Goal: Transaction & Acquisition: Obtain resource

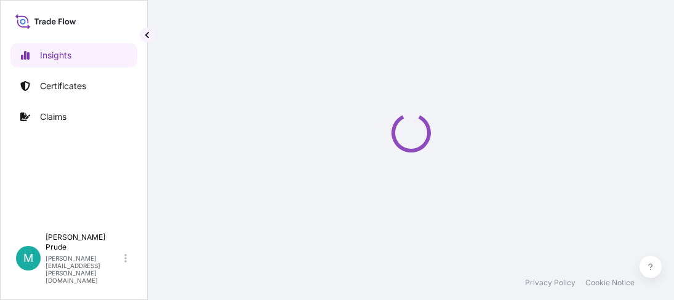
select select "2025"
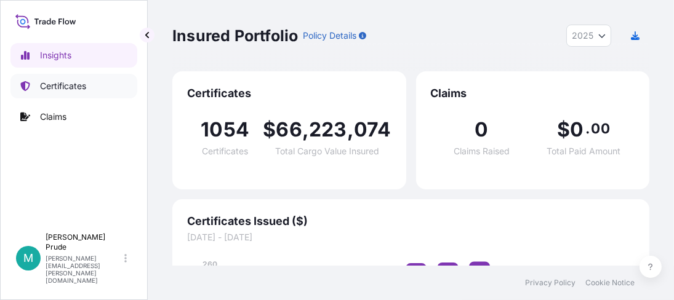
click at [72, 89] on p "Certificates" at bounding box center [63, 86] width 46 height 12
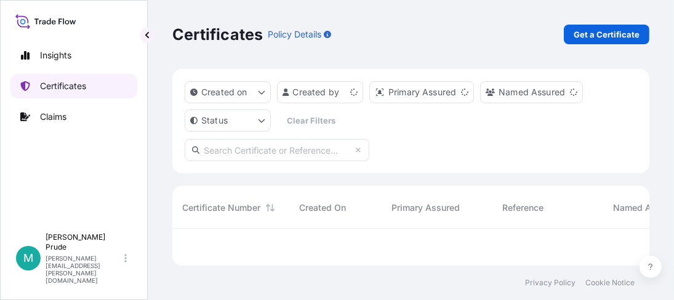
scroll to position [33, 468]
click at [627, 41] on link "Get a Certificate" at bounding box center [607, 35] width 86 height 20
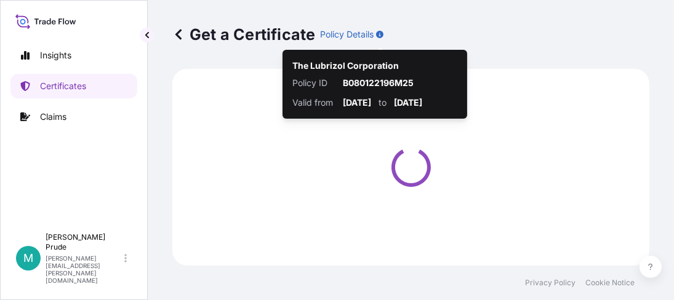
select select "Barge"
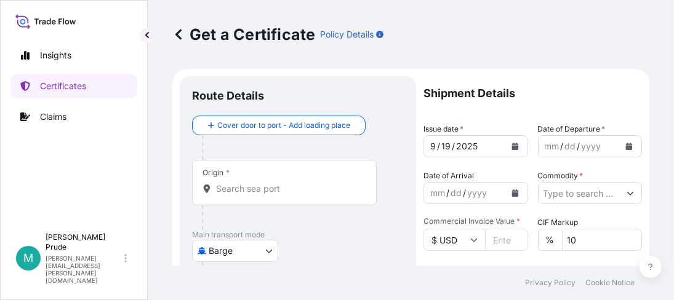
click at [626, 143] on icon "Calendar" at bounding box center [629, 146] width 7 height 7
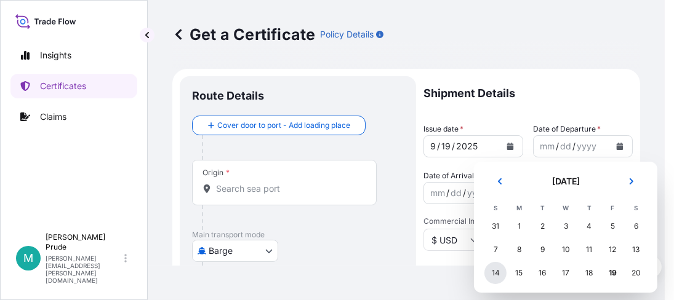
click at [500, 273] on div "14" at bounding box center [495, 273] width 22 height 22
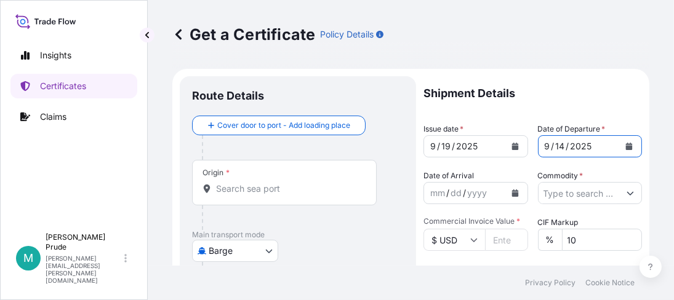
click at [511, 193] on icon "Calendar" at bounding box center [514, 193] width 7 height 7
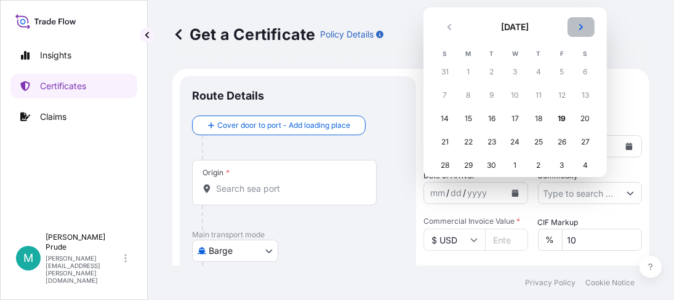
click at [582, 23] on icon "Next" at bounding box center [580, 26] width 7 height 7
click at [542, 164] on div "30" at bounding box center [538, 165] width 22 height 22
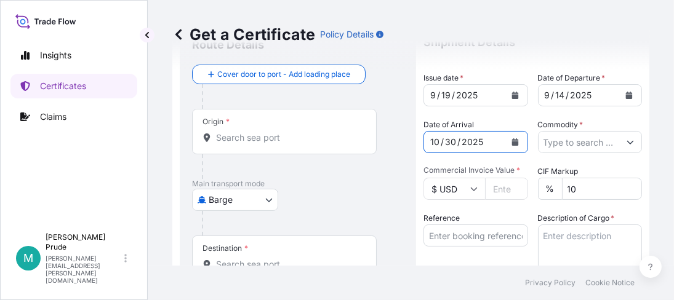
scroll to position [123, 0]
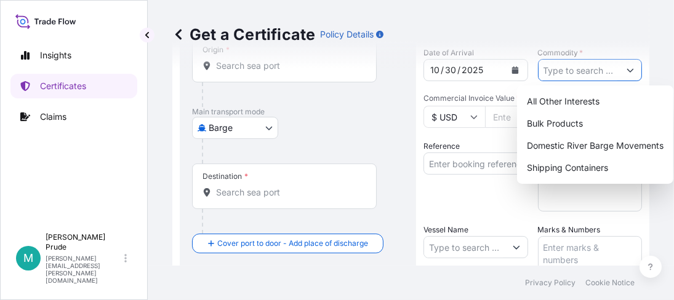
click at [626, 70] on icon "Show suggestions" at bounding box center [629, 69] width 7 height 7
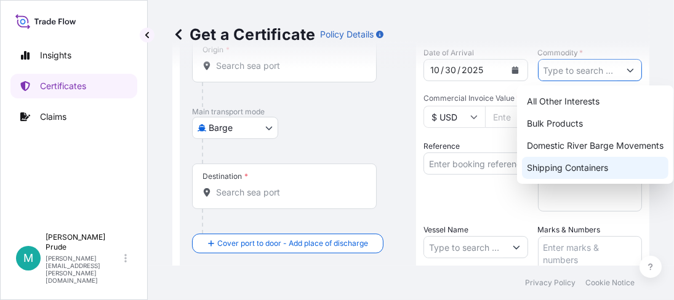
click at [588, 167] on div "Shipping Containers" at bounding box center [595, 168] width 146 height 22
type input "Shipping Containers"
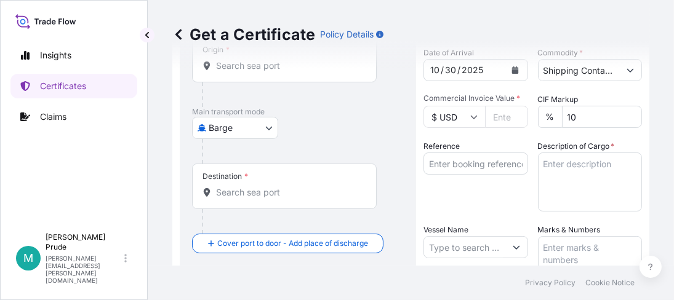
click at [494, 115] on input "Commercial Invoice Value *" at bounding box center [506, 117] width 43 height 22
paste input "28324.05"
type input "28324.05"
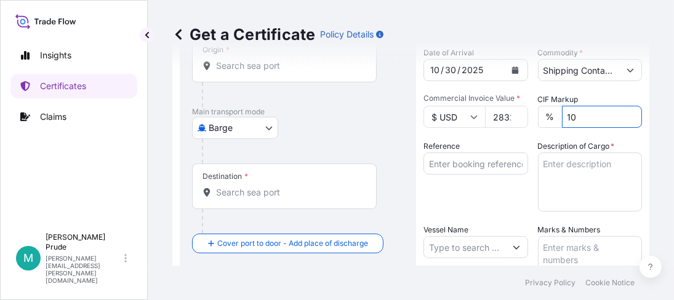
click at [449, 162] on input "Reference" at bounding box center [475, 164] width 105 height 22
click at [446, 156] on input "Reference" at bounding box center [475, 164] width 105 height 22
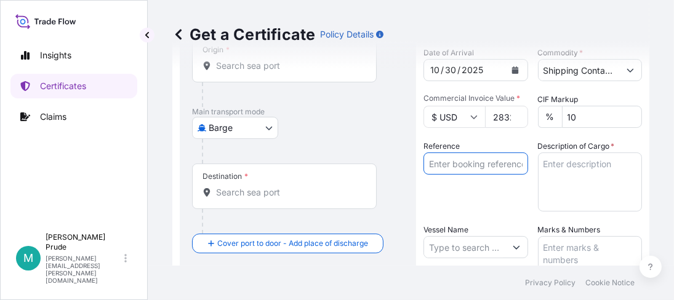
paste input "80000109414"
type input "80000109414"
click at [551, 166] on textarea "Description of Cargo *" at bounding box center [590, 182] width 105 height 59
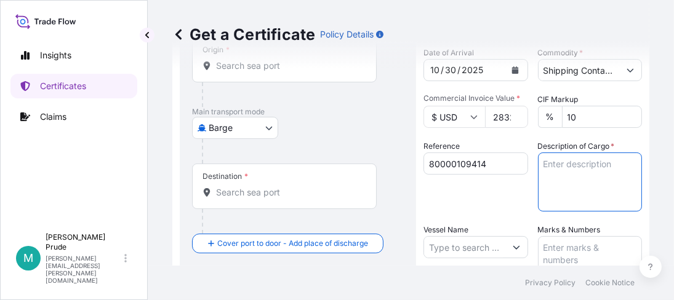
paste textarea "121 BOXES CARBOPOL 934P NF POLYMER, BOX Not Regulated. NMFC 156200 PLASTIC MATL…"
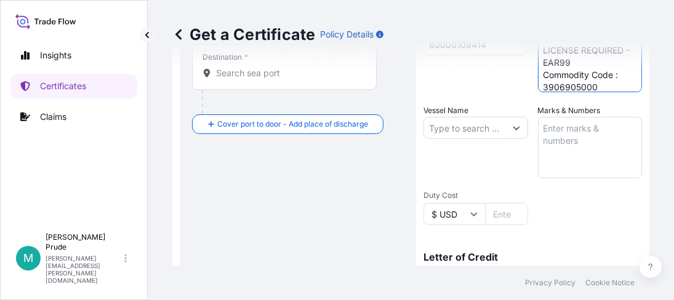
scroll to position [246, 0]
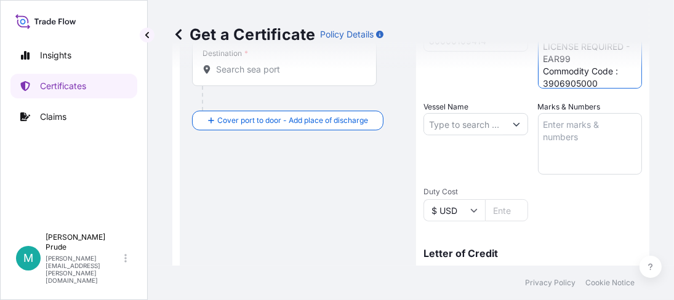
type textarea "121 BOXES CARBOPOL 934P NF POLYMER, BOX Not Regulated. NMFC 156200 PLASTIC MATL…"
click at [463, 125] on input "Vessel Name" at bounding box center [464, 124] width 81 height 22
click at [466, 120] on input "Vessel Name" at bounding box center [464, 124] width 81 height 22
paste input "[PERSON_NAME] COURAGE"
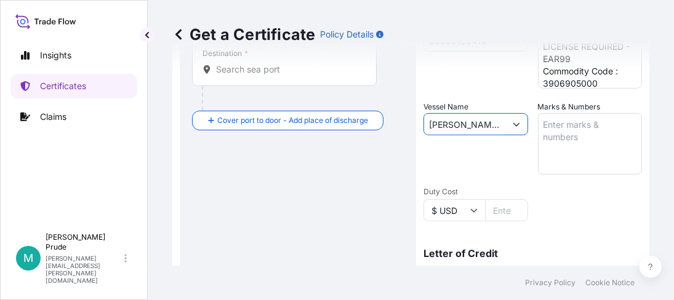
scroll to position [0, 4]
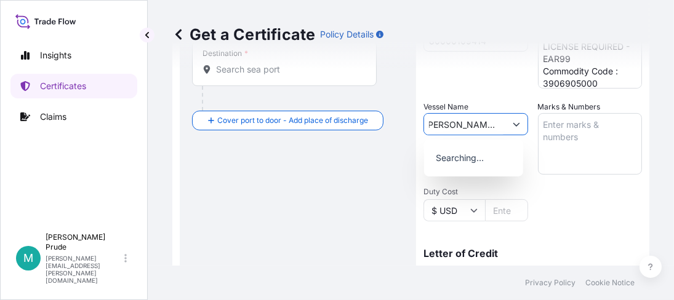
type input "[PERSON_NAME] COURAGE"
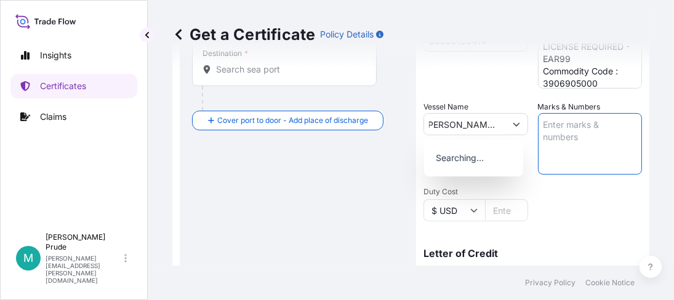
scroll to position [0, 0]
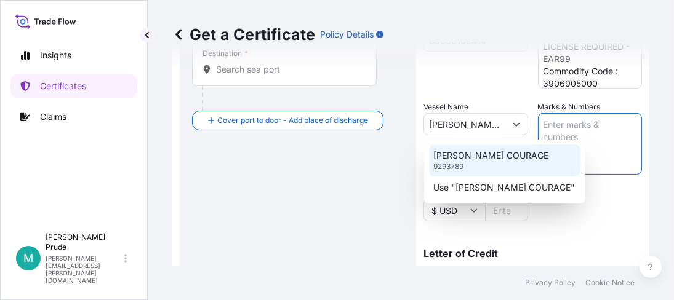
click at [458, 160] on p "[PERSON_NAME] COURAGE" at bounding box center [491, 156] width 115 height 12
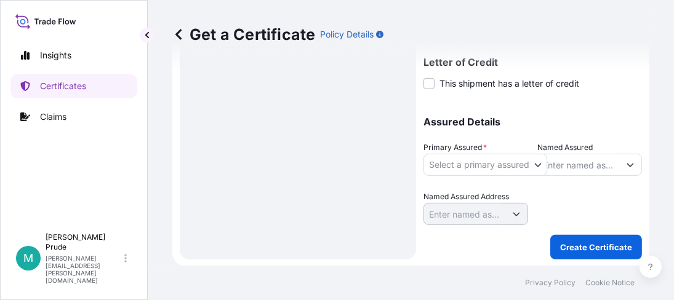
scroll to position [438, 0]
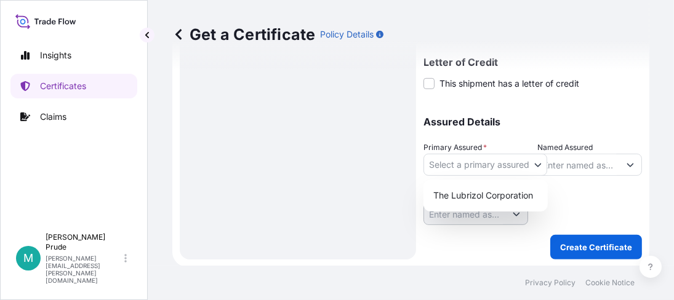
click at [458, 172] on body "0 options available. 0 options available. 2 options available. Insights Certifi…" at bounding box center [337, 150] width 674 height 300
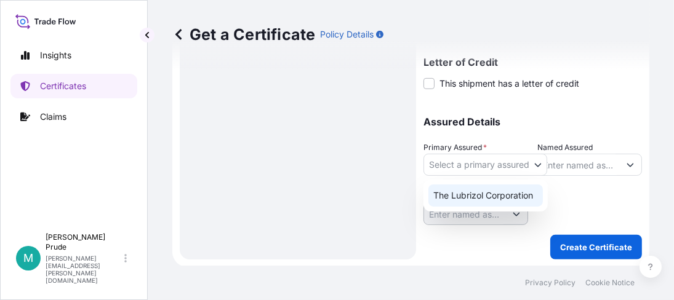
click at [459, 198] on div "The Lubrizol Corporation" at bounding box center [485, 196] width 114 height 22
select select "31566"
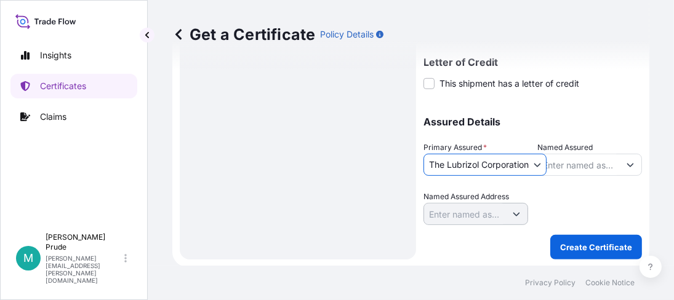
click at [576, 161] on input "Named Assured" at bounding box center [578, 165] width 81 height 22
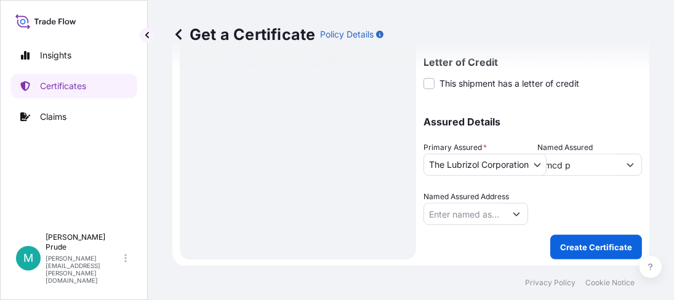
click at [574, 166] on input "imcd p" at bounding box center [578, 165] width 81 height 22
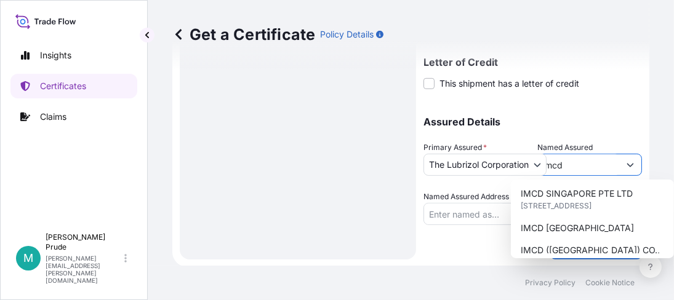
scroll to position [430, 0]
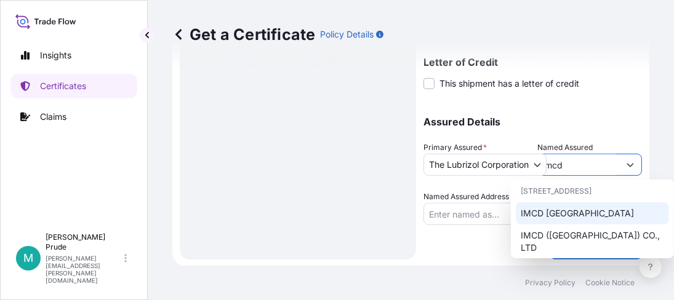
click at [588, 225] on div "IMCD [GEOGRAPHIC_DATA]" at bounding box center [592, 213] width 153 height 22
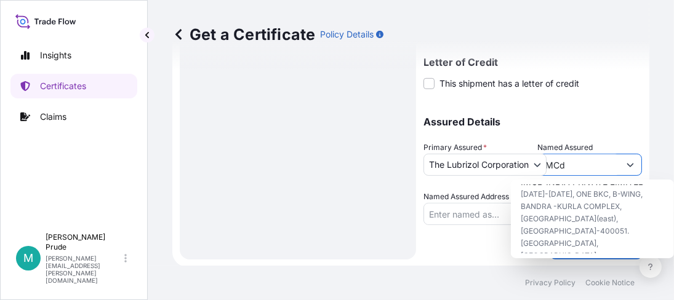
scroll to position [0, 0]
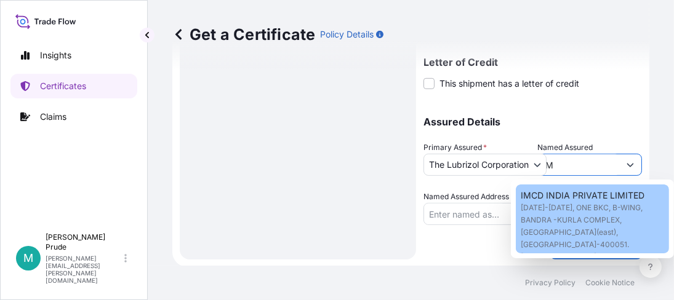
type input "I"
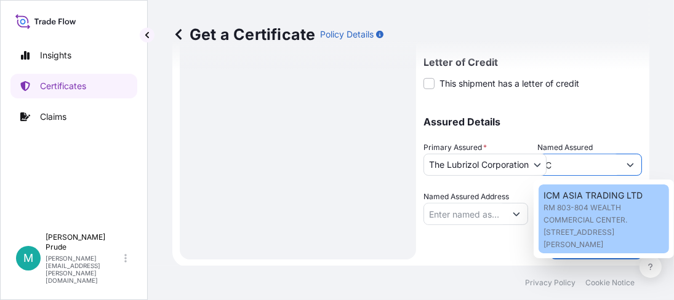
type input "I"
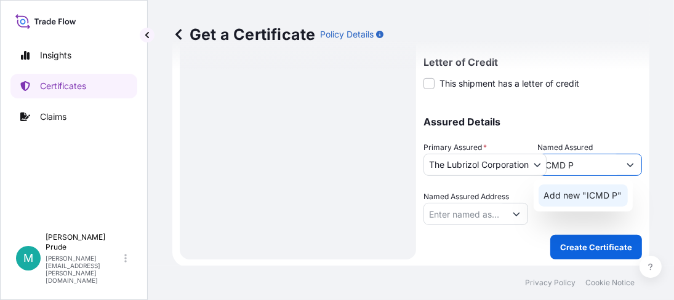
click at [568, 197] on span "Add new "ICMD P"" at bounding box center [582, 196] width 78 height 12
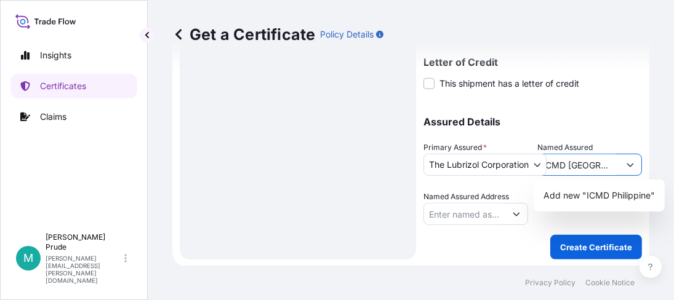
scroll to position [0, 1]
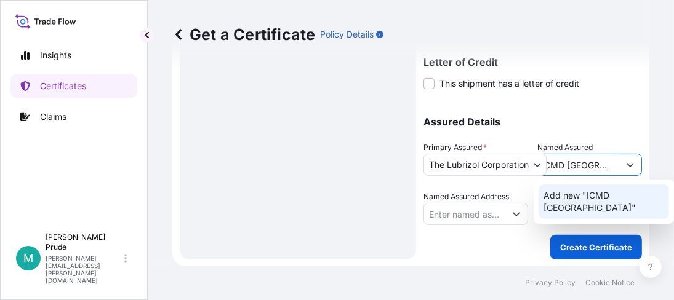
click at [561, 190] on span "Add new "ICMD [GEOGRAPHIC_DATA]"" at bounding box center [603, 202] width 121 height 25
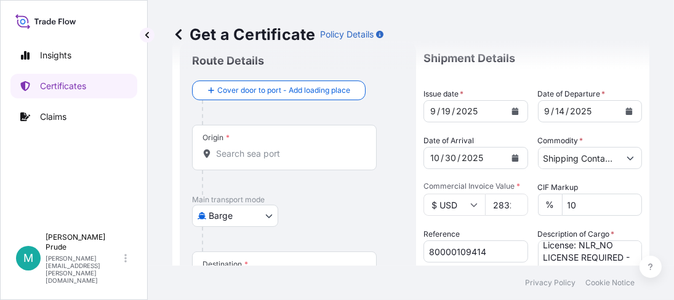
scroll to position [0, 0]
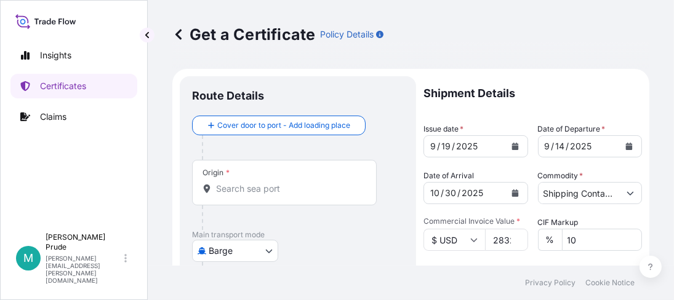
type input "ICMD [GEOGRAPHIC_DATA]"
click at [238, 198] on div "Origin *" at bounding box center [284, 183] width 185 height 46
click at [238, 195] on input "Origin *" at bounding box center [288, 189] width 145 height 12
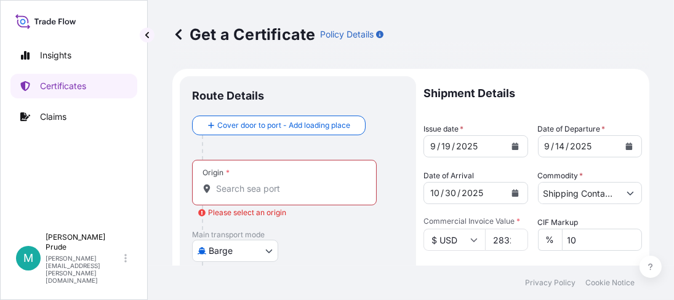
click at [249, 185] on input "Origin * Please select an origin" at bounding box center [288, 189] width 145 height 12
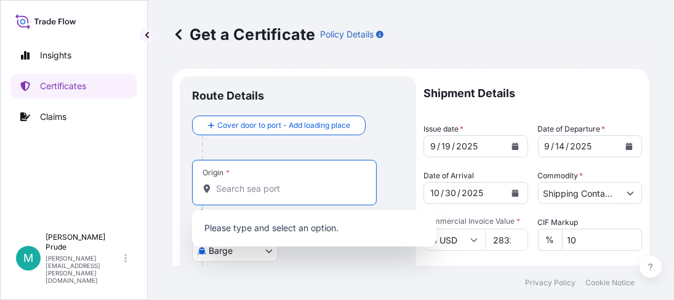
drag, startPoint x: 249, startPoint y: 186, endPoint x: 264, endPoint y: 175, distance: 18.1
click at [264, 175] on div "Origin *" at bounding box center [284, 183] width 185 height 46
click at [264, 183] on input "Origin * Please select an origin" at bounding box center [288, 189] width 145 height 12
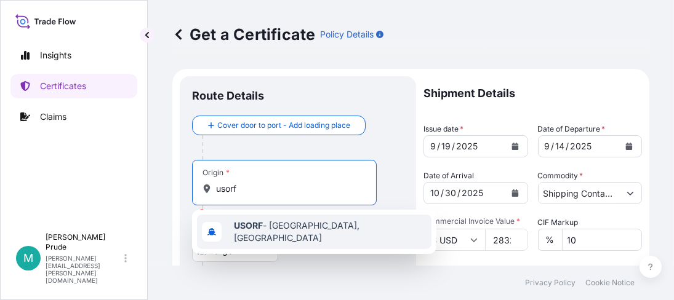
click at [297, 232] on span "USORF - [GEOGRAPHIC_DATA], [GEOGRAPHIC_DATA]" at bounding box center [330, 232] width 193 height 25
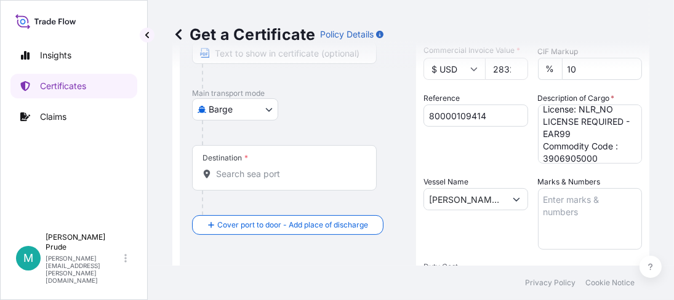
scroll to position [184, 0]
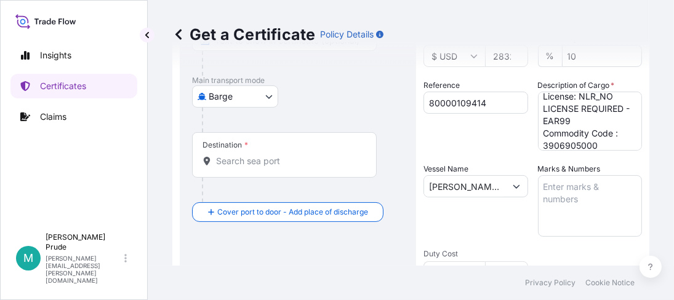
type input "USORF - [GEOGRAPHIC_DATA], [GEOGRAPHIC_DATA]"
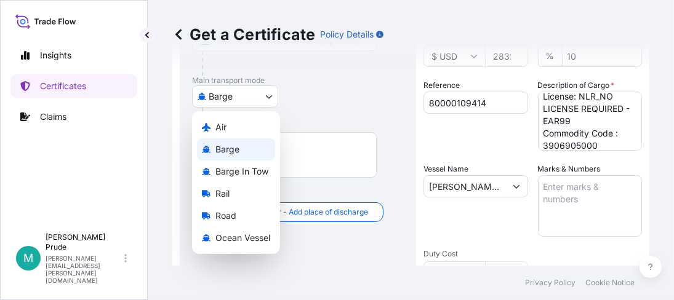
click at [275, 98] on body "0 options available. 1 option available. Insights Certificates Claims M [PERSON…" at bounding box center [337, 150] width 674 height 300
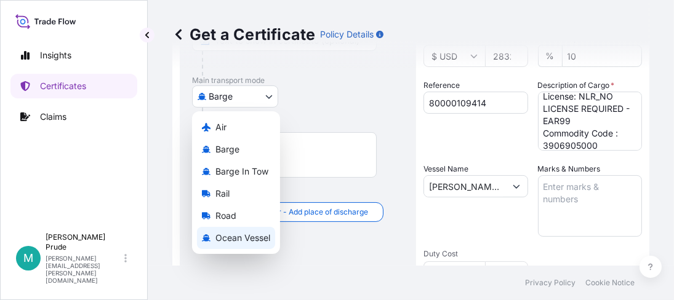
click at [250, 230] on div "Ocean Vessel" at bounding box center [236, 238] width 78 height 22
select select "Ocean Vessel"
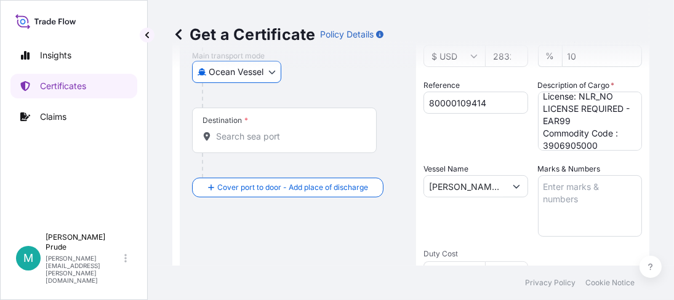
click at [246, 136] on input "Destination *" at bounding box center [288, 136] width 145 height 12
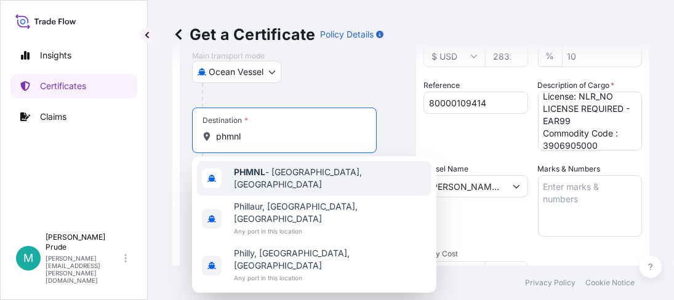
click at [278, 175] on span "PHMNL - [GEOGRAPHIC_DATA], [GEOGRAPHIC_DATA]" at bounding box center [330, 178] width 193 height 25
type input "PHMNL - [GEOGRAPHIC_DATA], [GEOGRAPHIC_DATA]"
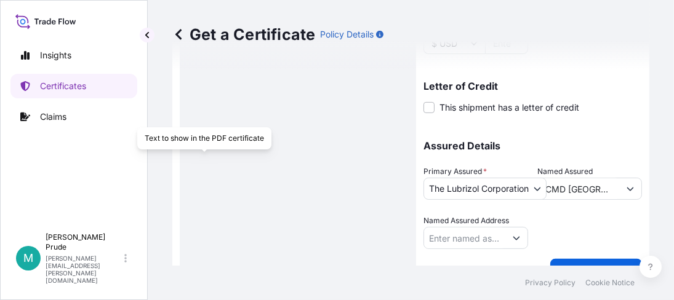
scroll to position [438, 0]
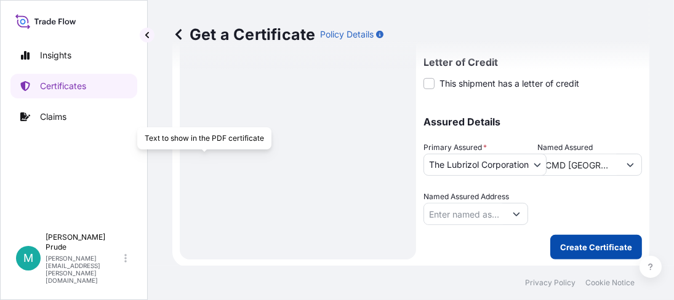
click at [586, 244] on p "Create Certificate" at bounding box center [596, 247] width 72 height 12
click at [593, 242] on p "Create Certificate" at bounding box center [596, 247] width 72 height 12
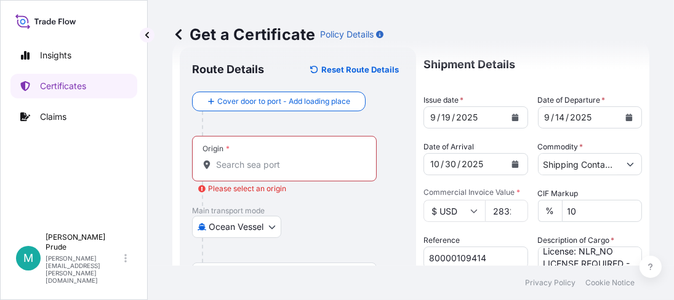
scroll to position [0, 0]
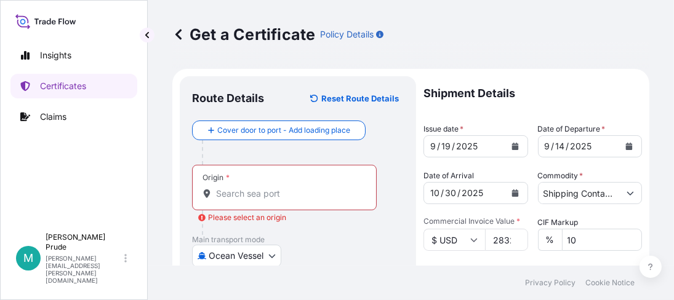
click at [230, 190] on input "Origin * Please select an origin" at bounding box center [288, 194] width 145 height 12
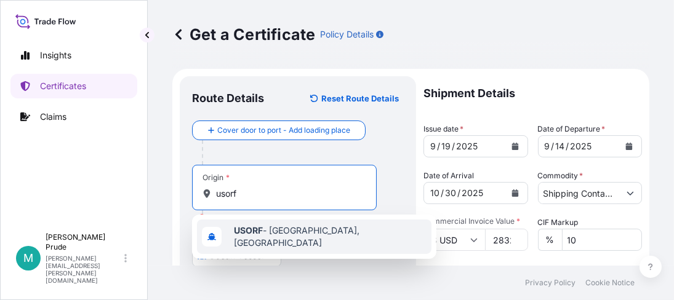
click at [249, 225] on div "USORF - [GEOGRAPHIC_DATA], [GEOGRAPHIC_DATA]" at bounding box center [314, 237] width 234 height 34
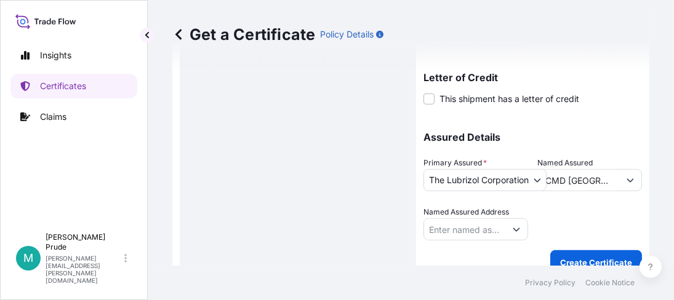
scroll to position [438, 0]
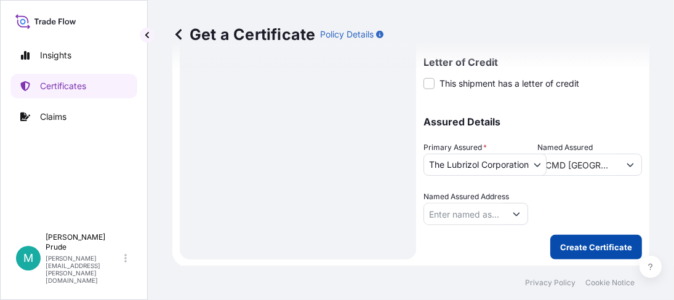
type input "USORF - [GEOGRAPHIC_DATA], [GEOGRAPHIC_DATA]"
click at [587, 238] on button "Create Certificate" at bounding box center [596, 247] width 92 height 25
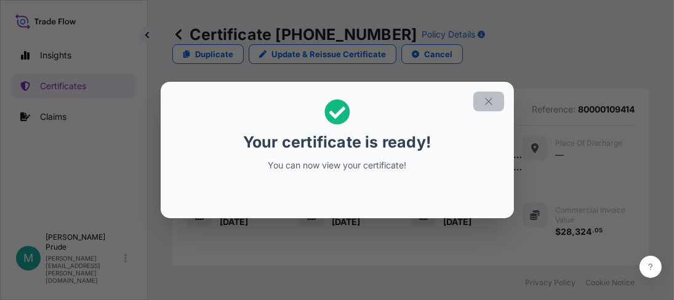
click at [495, 100] on button "button" at bounding box center [488, 102] width 31 height 20
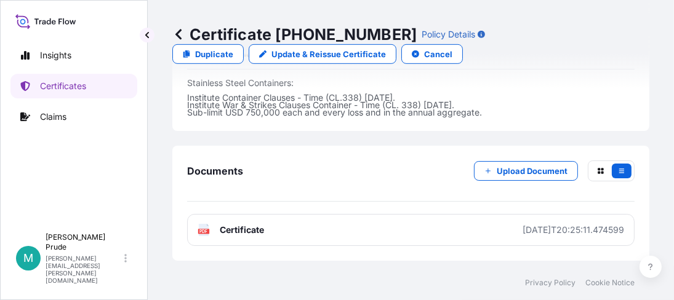
scroll to position [676, 0]
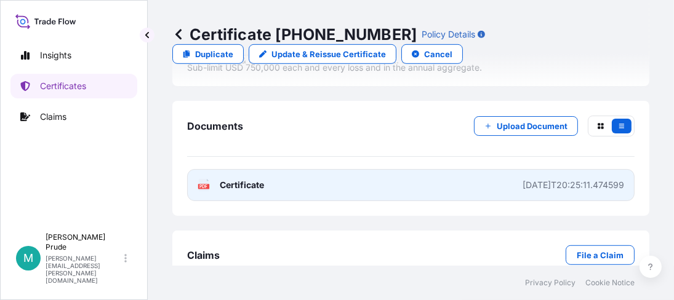
click at [241, 191] on span "Certificate" at bounding box center [242, 185] width 44 height 12
